Goal: Information Seeking & Learning: Learn about a topic

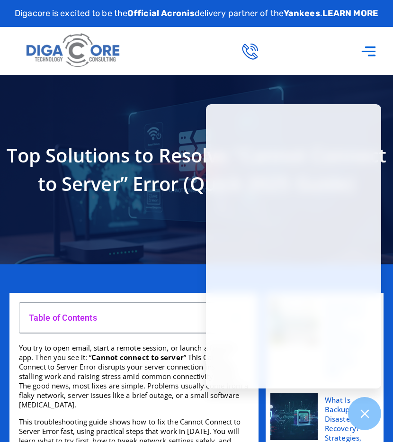
click at [188, 372] on span "You try to open email, start a remote session, or launch a favorite app. Then y…" at bounding box center [134, 376] width 230 height 66
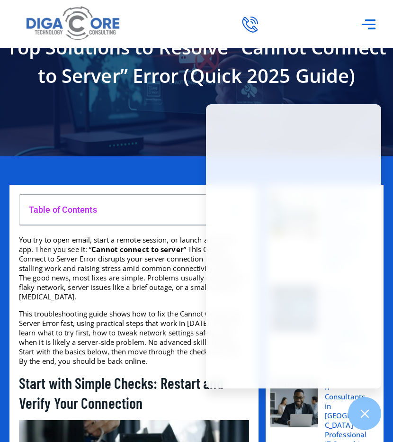
scroll to position [107, 0]
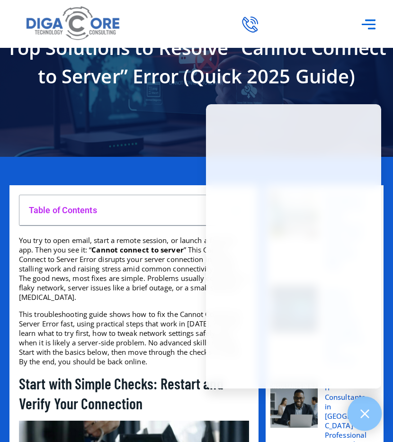
click at [362, 413] on icon at bounding box center [364, 413] width 12 height 12
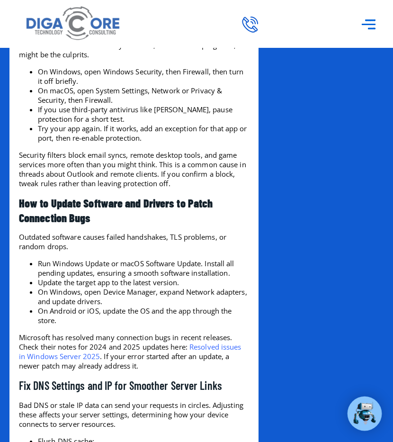
scroll to position [1371, 0]
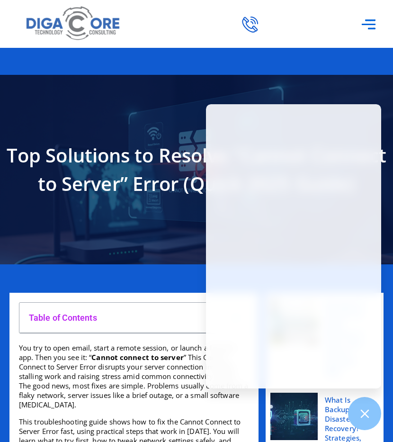
scroll to position [46, 0]
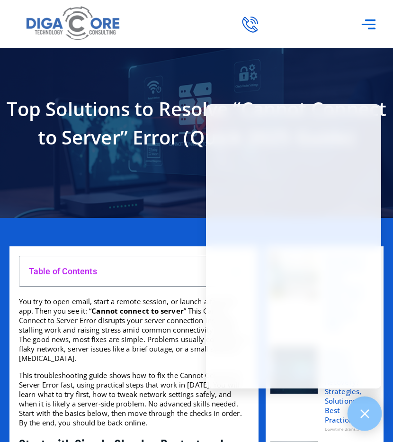
click at [357, 413] on div at bounding box center [364, 413] width 35 height 35
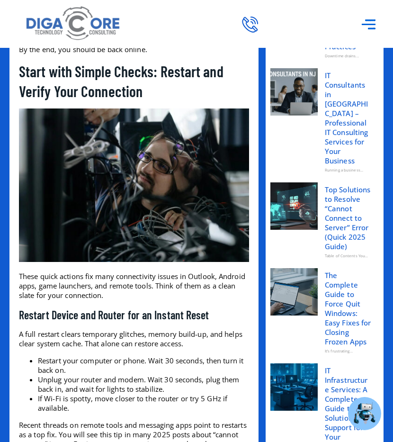
scroll to position [468, 0]
